Goal: Find specific page/section: Find specific page/section

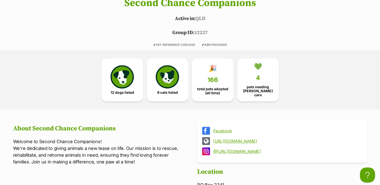
scroll to position [236, 0]
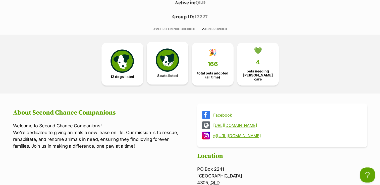
click at [180, 68] on link "8 cats listed" at bounding box center [168, 63] width 42 height 43
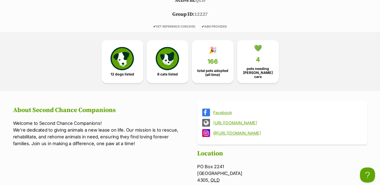
scroll to position [231, 0]
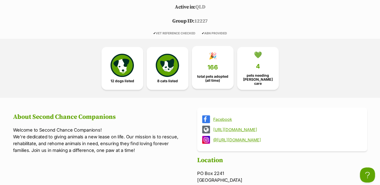
click at [222, 76] on span "total pets adopted (all time)" at bounding box center [212, 79] width 33 height 8
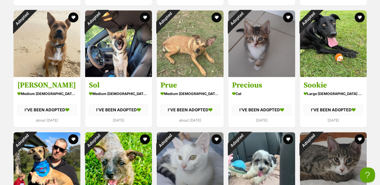
scroll to position [802, 0]
